Goal: Transaction & Acquisition: Purchase product/service

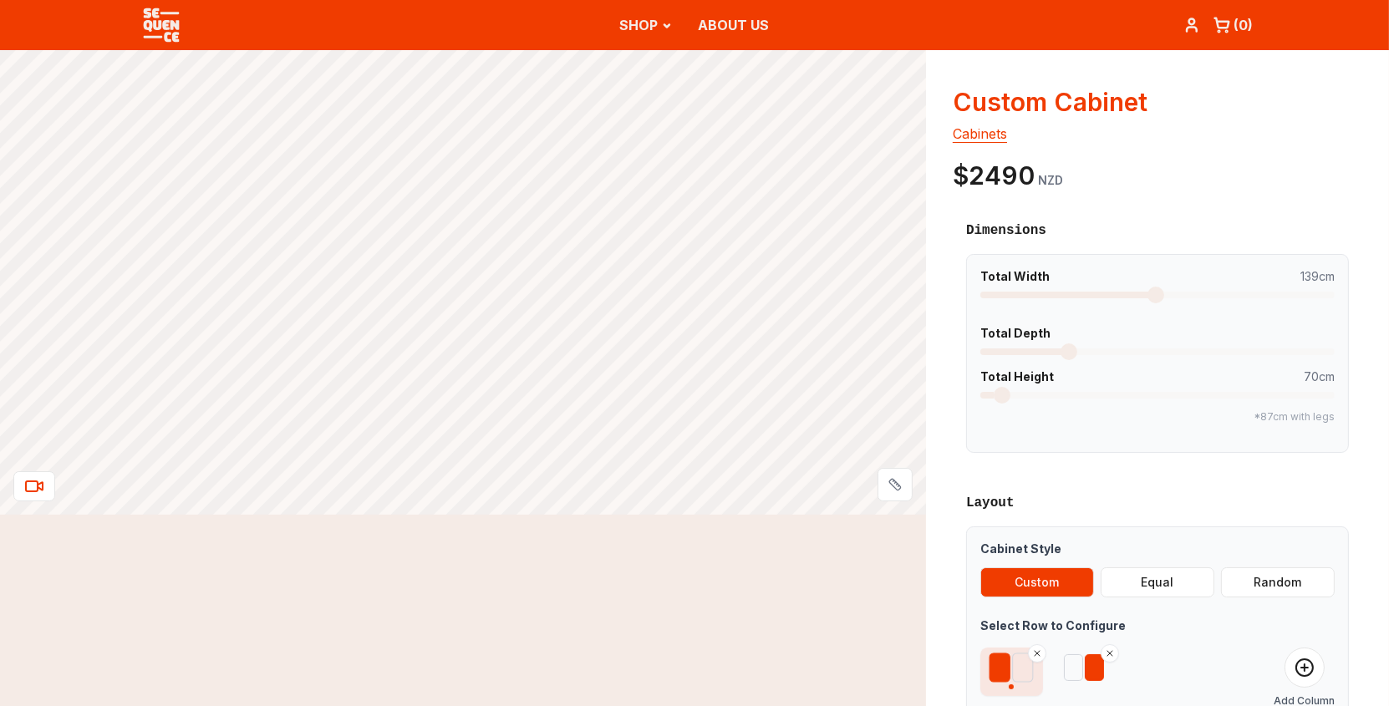
click at [1155, 292] on span at bounding box center [1155, 295] width 17 height 17
click at [1105, 343] on span at bounding box center [1108, 351] width 17 height 17
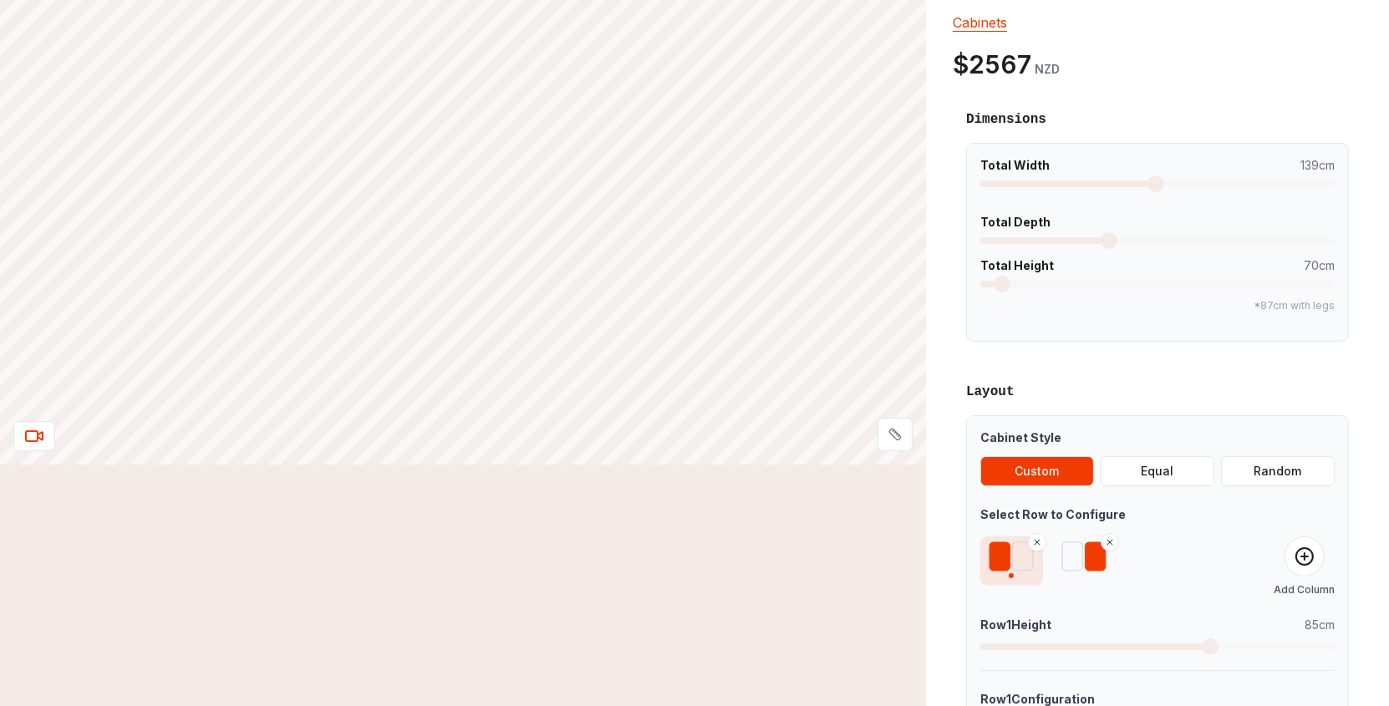
scroll to position [195, 0]
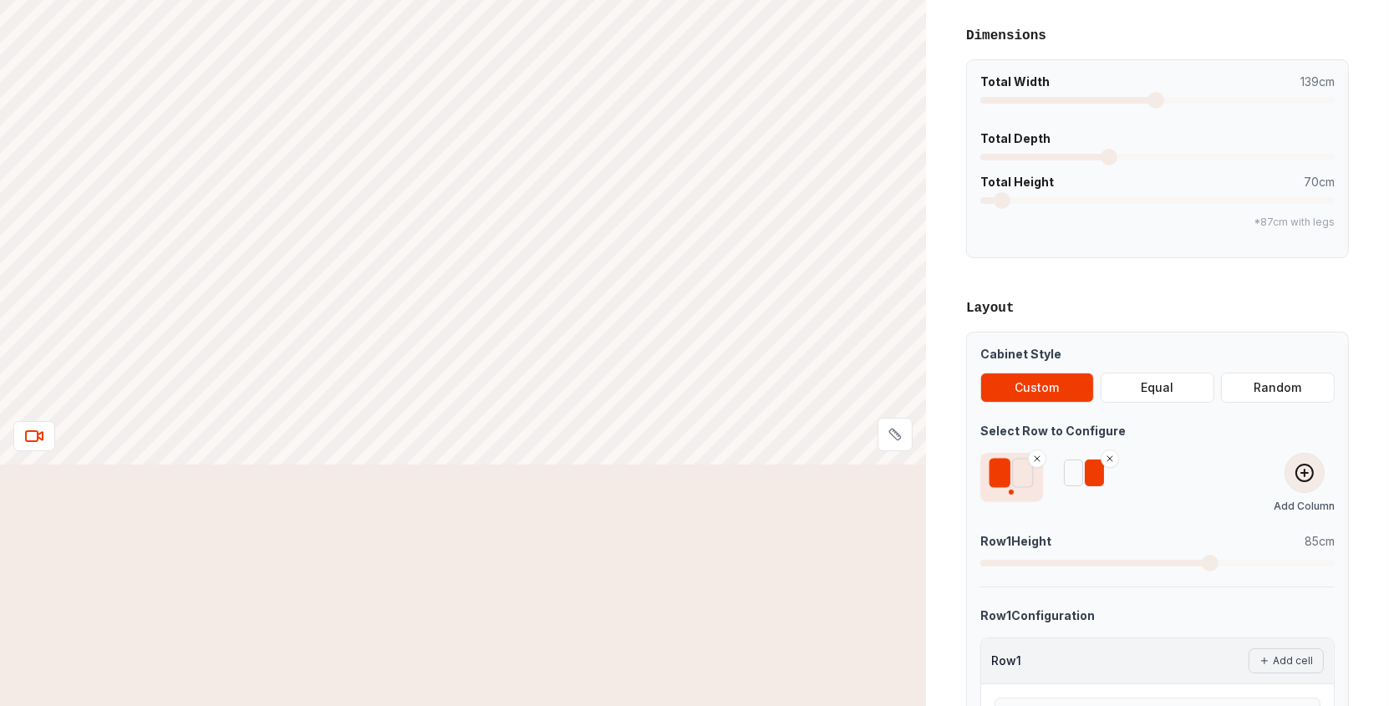
click at [1313, 470] on icon at bounding box center [1304, 473] width 20 height 20
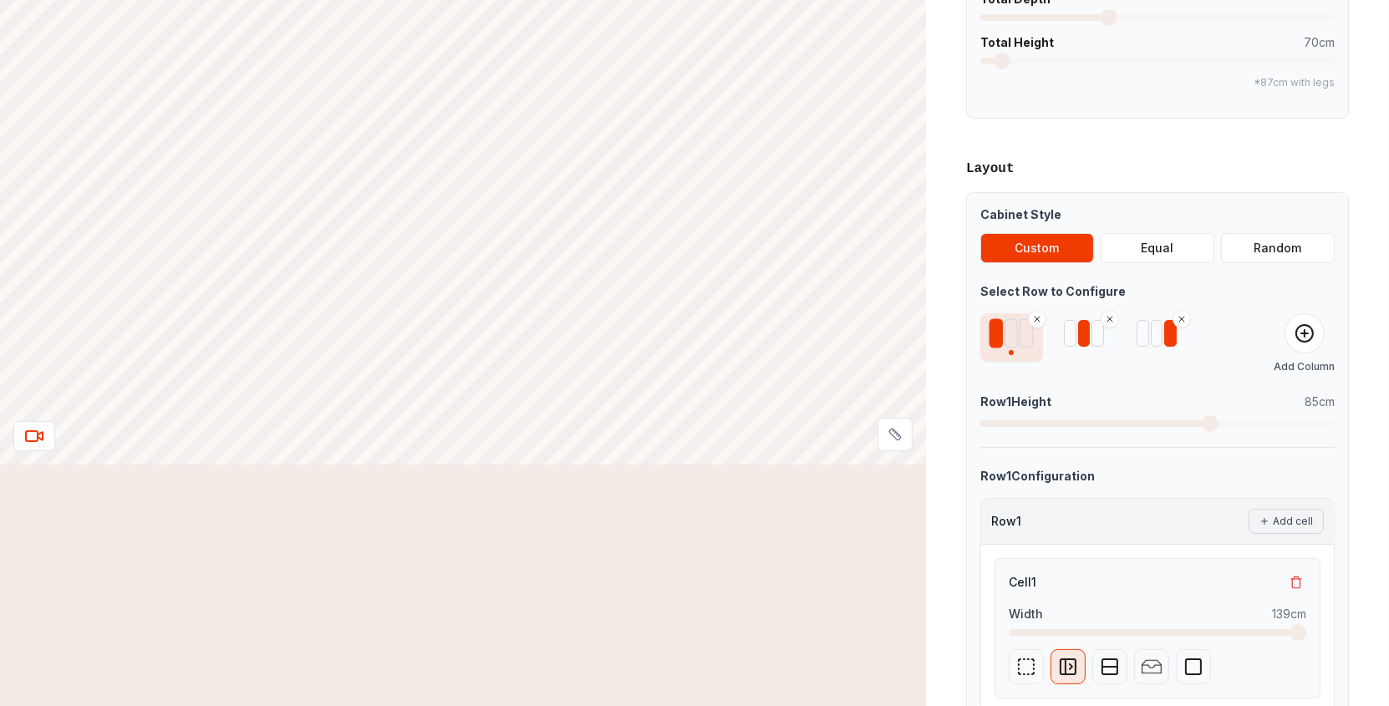
scroll to position [389, 0]
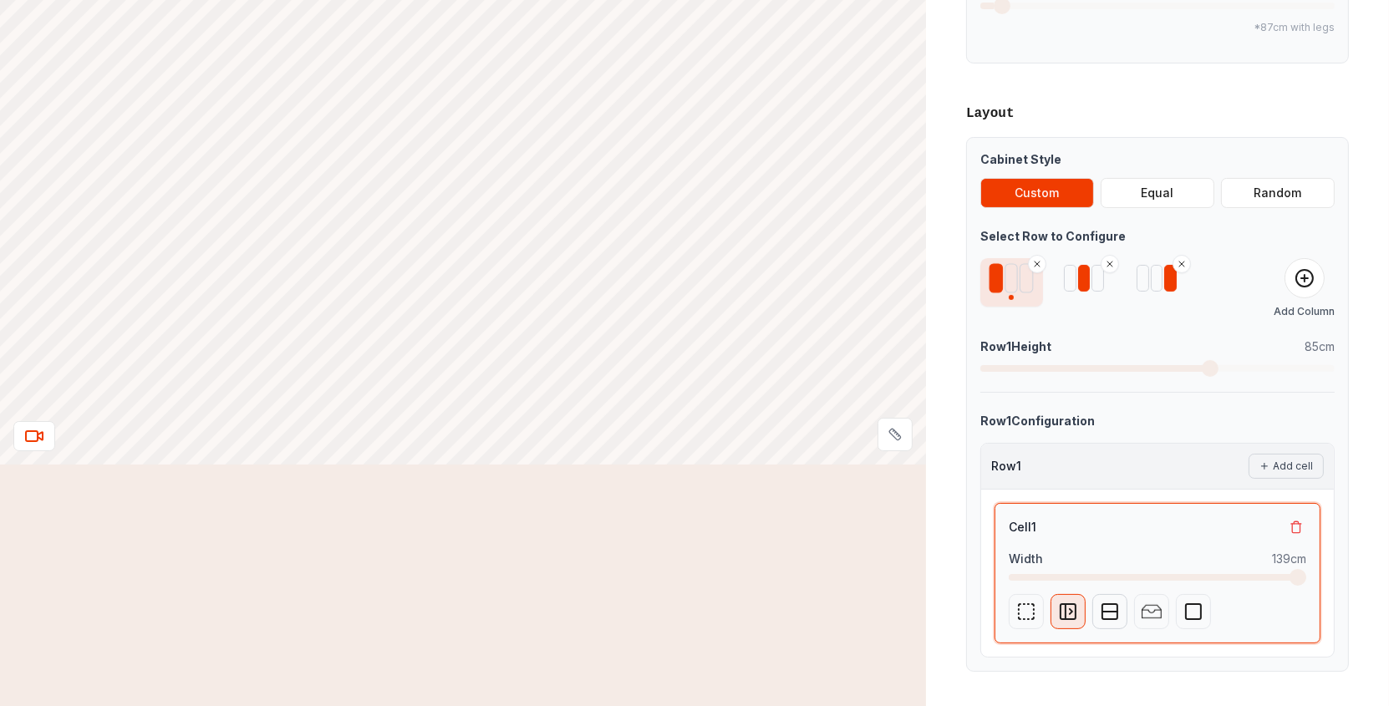
click at [1102, 606] on rect "button" at bounding box center [1109, 611] width 15 height 15
click at [1130, 551] on button "4" at bounding box center [1143, 560] width 64 height 32
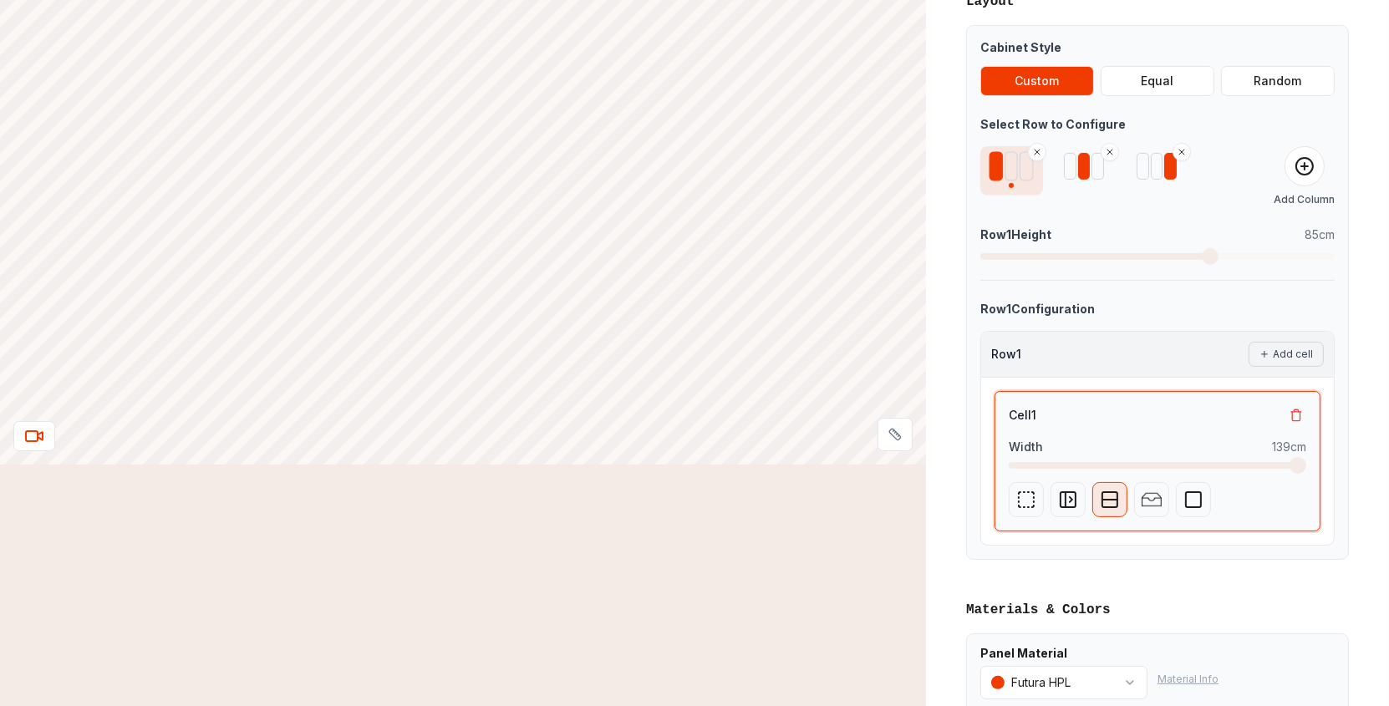
scroll to position [473, 0]
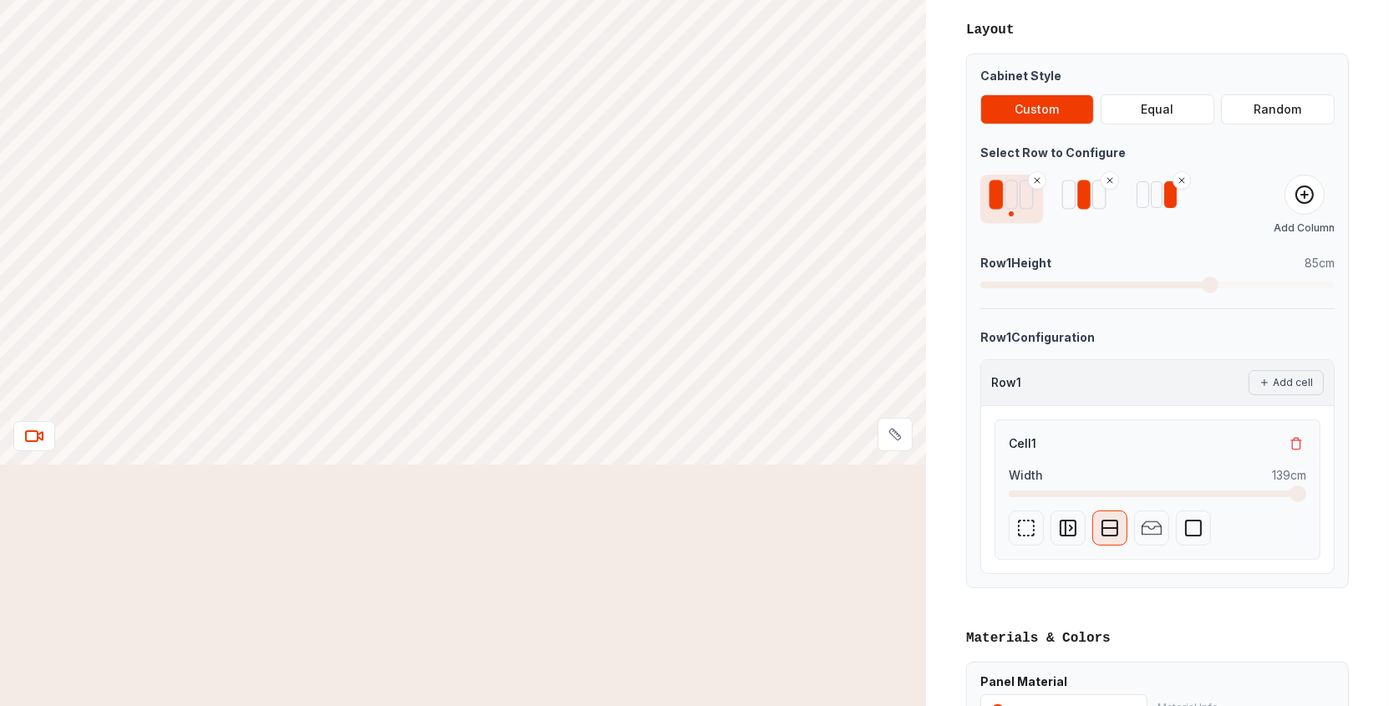
click at [1079, 194] on div at bounding box center [1083, 194] width 13 height 29
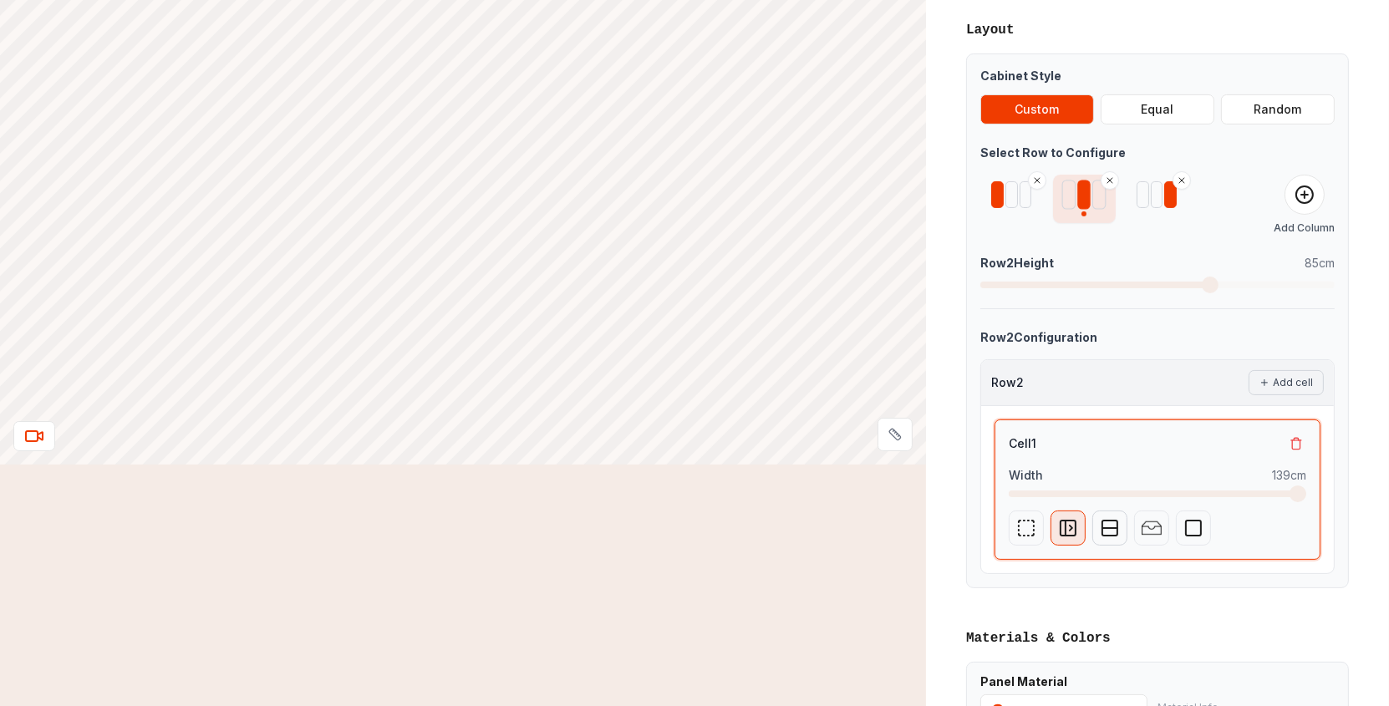
click at [1104, 521] on icon "button" at bounding box center [1110, 528] width 20 height 20
click at [1126, 606] on button "2" at bounding box center [1143, 601] width 64 height 32
click at [1141, 523] on img "button" at bounding box center [1151, 528] width 20 height 20
click at [1169, 596] on button "2" at bounding box center [1184, 601] width 64 height 32
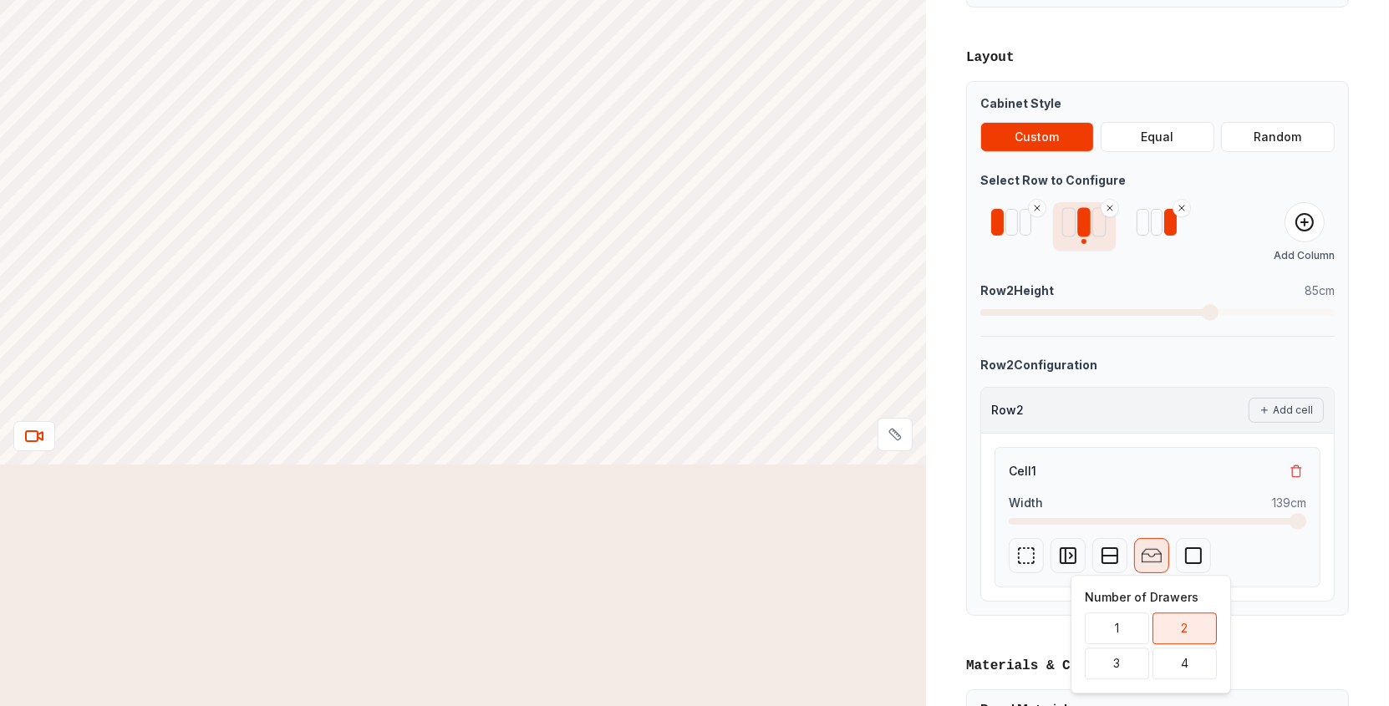
scroll to position [418, 0]
